Goal: Go to known website: Access a specific website the user already knows

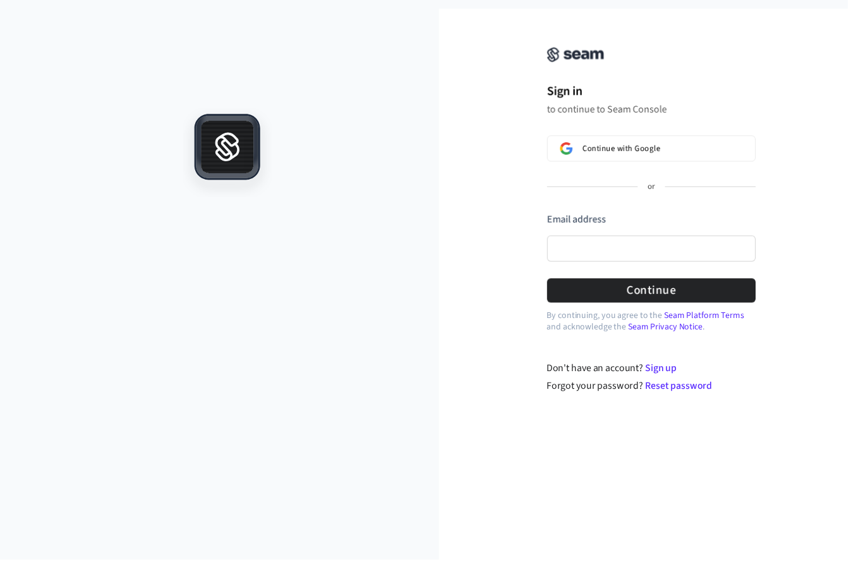
scroll to position [1, 0]
click at [707, 143] on button "Continue with Google" at bounding box center [663, 151] width 212 height 27
